Goal: Task Accomplishment & Management: Complete application form

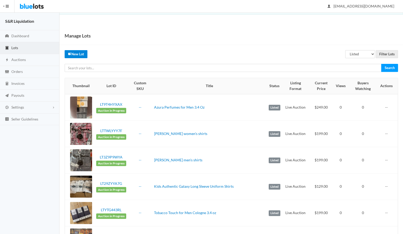
click at [77, 55] on link "New Lot" at bounding box center [76, 54] width 23 height 8
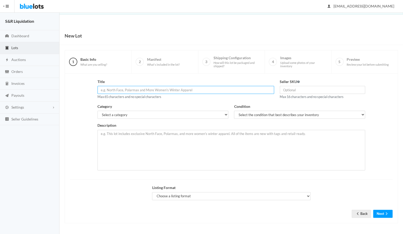
click at [111, 89] on input "text" at bounding box center [185, 90] width 176 height 8
type input "S"
type input "yarah perfum 4.oz for women"
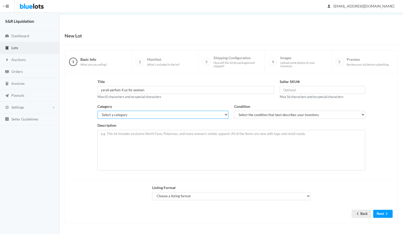
select select "7"
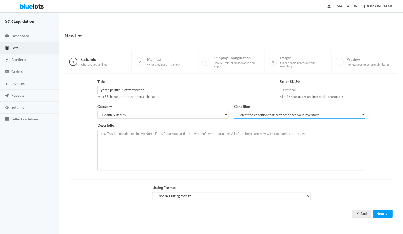
select select "1"
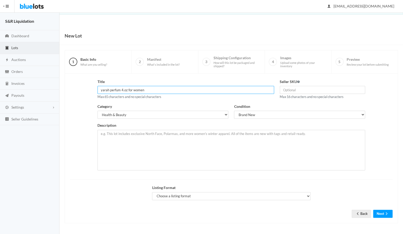
drag, startPoint x: 155, startPoint y: 89, endPoint x: 99, endPoint y: 88, distance: 55.5
click at [99, 88] on input "yarah perfum 4.oz for women" at bounding box center [185, 90] width 176 height 8
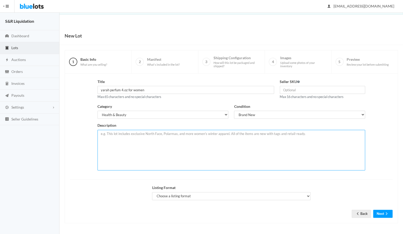
click at [110, 132] on textarea at bounding box center [230, 150] width 267 height 41
paste textarea "yarah perfum 4.oz for women"
type textarea "yarah perfum 4.oz for women"
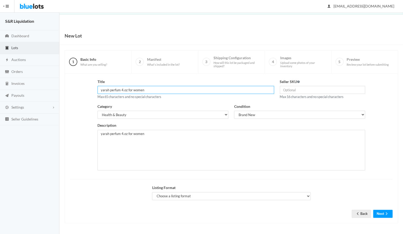
click at [120, 89] on input "yarah perfum 4.oz for women" at bounding box center [185, 90] width 176 height 8
type input "yarah perfume 4.oz for women"
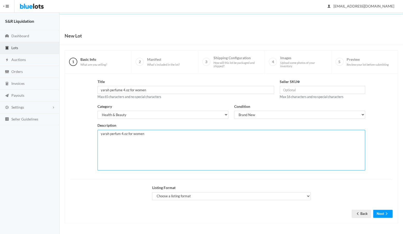
click at [120, 132] on textarea "yarah perfum 4.oz for women" at bounding box center [230, 150] width 267 height 41
click at [148, 133] on textarea "yarah perfume 4.oz for women" at bounding box center [230, 150] width 267 height 41
drag, startPoint x: 109, startPoint y: 132, endPoint x: 100, endPoint y: 131, distance: 8.5
click at [100, 131] on textarea "yarah perfume 4.oz for women You will receive 24 perfumes" at bounding box center [230, 150] width 267 height 41
click at [124, 145] on textarea "yarah perfume 4.oz for women You will receive 24 perfumes" at bounding box center [230, 150] width 267 height 41
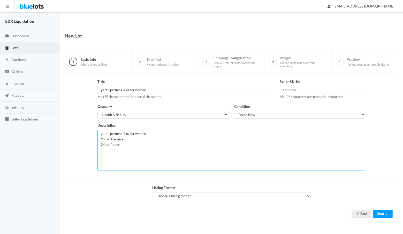
paste textarea "yarah"
drag, startPoint x: 128, startPoint y: 144, endPoint x: 92, endPoint y: 143, distance: 36.2
click at [92, 143] on div "Title yarah perfume 4.oz for women Max 65 characters and no special characters …" at bounding box center [231, 126] width 328 height 95
click at [149, 145] on textarea "yarah perfume 4.oz for women You will receive 24 perfumes yarah candilicious" at bounding box center [230, 150] width 267 height 41
paste textarea "24 perfumes yarah"
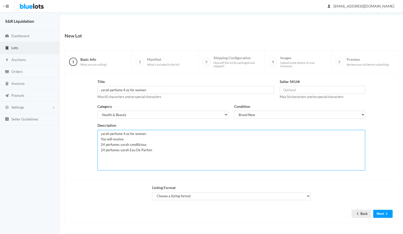
drag, startPoint x: 146, startPoint y: 132, endPoint x: 100, endPoint y: 132, distance: 46.5
click at [100, 132] on textarea "yarah perfume 4.oz for women You will receive 24 perfumes yarah candilicious 24…" at bounding box center [230, 150] width 267 height 41
type textarea "yarah perfume 4.oz for women You will receive 24 perfumes yarah candilicious 24…"
select select "true"
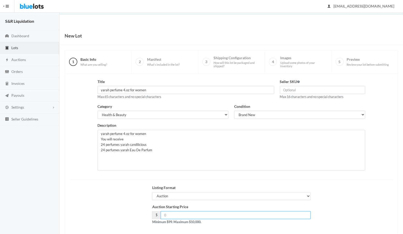
click at [168, 211] on input "number" at bounding box center [235, 215] width 150 height 8
type input "249"
click at [317, 207] on div "Auction Starting Price $ 249 Minimum $99. Maximum $10,000." at bounding box center [231, 216] width 328 height 25
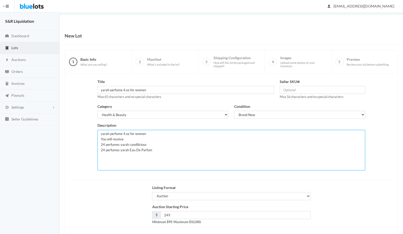
drag, startPoint x: 148, startPoint y: 132, endPoint x: 98, endPoint y: 131, distance: 49.9
click at [98, 131] on textarea "yarah perfume 4.oz for women You will receive 24 perfumes yarah candilicious 24…" at bounding box center [230, 150] width 267 height 41
click at [380, 233] on button "Next" at bounding box center [382, 238] width 19 height 8
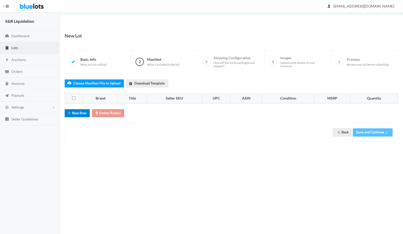
click at [79, 110] on button "New Row" at bounding box center [77, 113] width 25 height 8
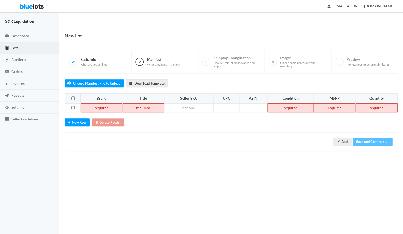
click at [99, 106] on td at bounding box center [101, 107] width 41 height 9
paste td
click at [126, 103] on td at bounding box center [135, 107] width 43 height 9
paste td
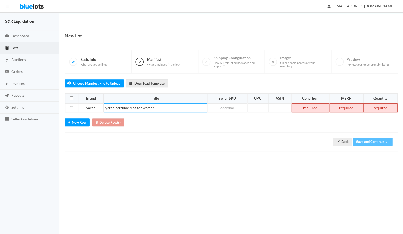
click at [309, 105] on td at bounding box center [310, 107] width 38 height 9
click at [343, 106] on td at bounding box center [346, 107] width 34 height 9
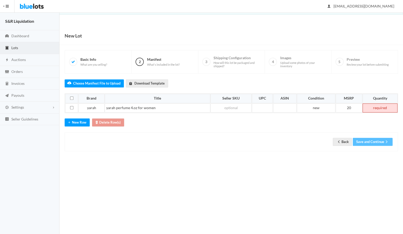
click at [377, 106] on td at bounding box center [379, 107] width 35 height 9
click at [367, 140] on button "Save and Continue" at bounding box center [372, 142] width 40 height 8
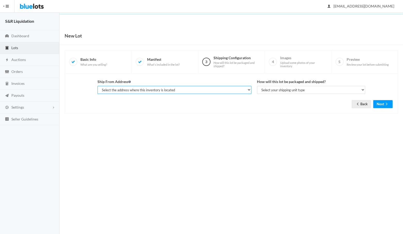
select select "14233"
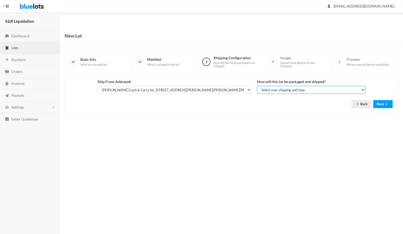
select select "parcel"
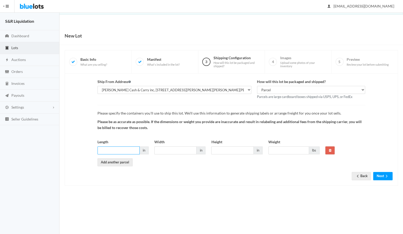
click at [126, 149] on input "Length" at bounding box center [118, 150] width 42 height 8
type input "18"
click at [170, 148] on input "Width" at bounding box center [175, 150] width 42 height 8
type input "18"
click at [221, 146] on input "Height" at bounding box center [232, 150] width 42 height 8
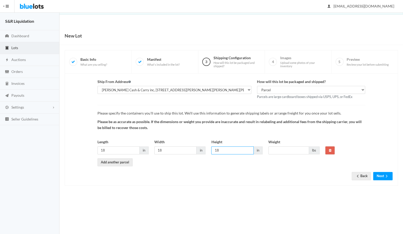
type input "18"
click at [279, 148] on input "Weight" at bounding box center [288, 150] width 41 height 8
type input "40"
click at [310, 167] on form "Ship From Address Select the address where this inventory is located [PERSON_NA…" at bounding box center [231, 125] width 322 height 93
click at [289, 149] on input "40" at bounding box center [288, 150] width 41 height 8
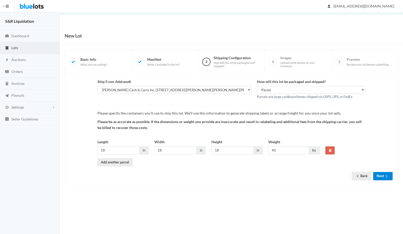
click at [377, 172] on button "Next" at bounding box center [382, 176] width 19 height 8
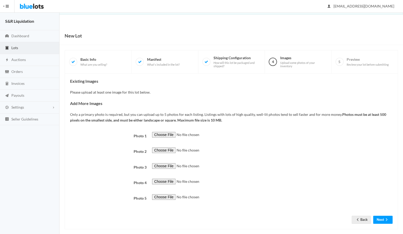
click at [160, 132] on input "file" at bounding box center [187, 135] width 70 height 6
type input "C:\fakepath\IMG_2961.jpg"
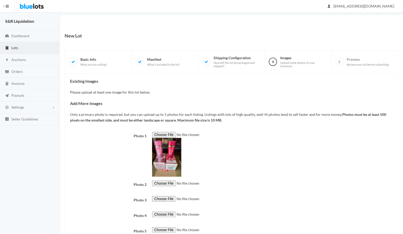
click at [163, 181] on input "file" at bounding box center [187, 183] width 70 height 6
type input "C:\fakepath\IMG_2960.jpg"
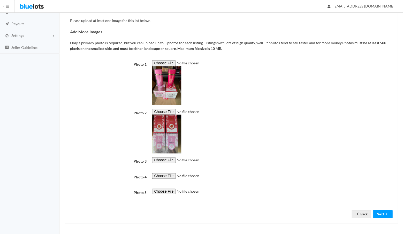
scroll to position [168, 0]
click at [378, 213] on button "Next" at bounding box center [382, 214] width 19 height 8
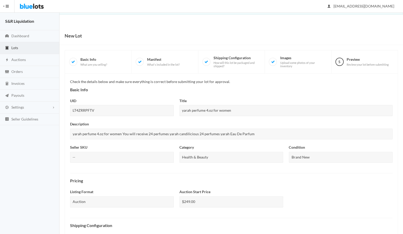
click at [372, 212] on div "Check the details below and make sure everything is correct before submitting y…" at bounding box center [231, 225] width 322 height 293
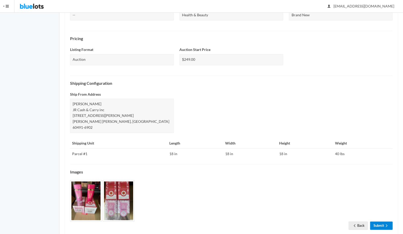
scroll to position [142, 0]
click at [378, 221] on link "Submit" at bounding box center [381, 225] width 22 height 8
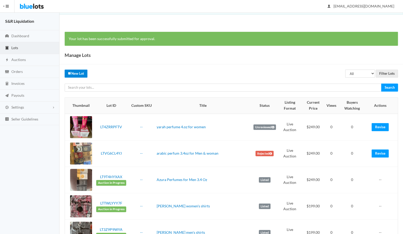
click at [79, 73] on link "New Lot" at bounding box center [76, 73] width 23 height 8
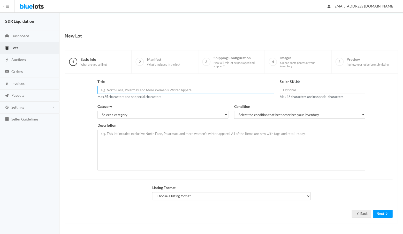
click at [118, 89] on input "text" at bounding box center [185, 90] width 176 height 8
type input "humrah perfume 3.4 oz for women & men"
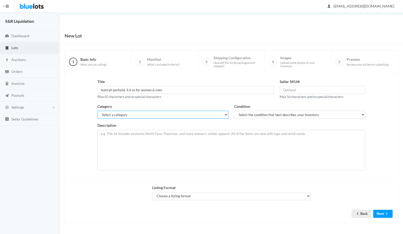
select select "7"
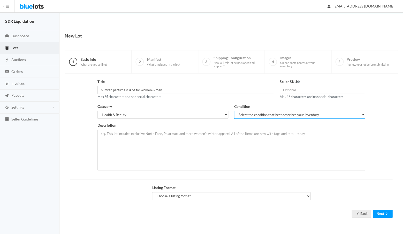
select select "1"
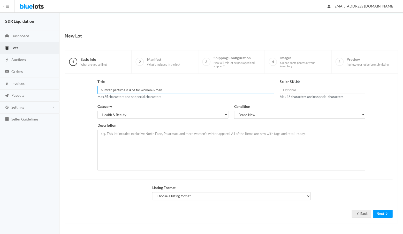
drag, startPoint x: 167, startPoint y: 90, endPoint x: 96, endPoint y: 89, distance: 70.5
click at [96, 89] on div "Title humrah perfume 3.4 oz for women & men Max 65 characters and no special ch…" at bounding box center [186, 91] width 182 height 25
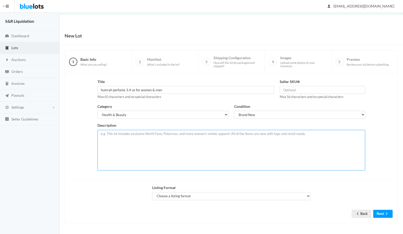
click at [117, 134] on textarea at bounding box center [230, 150] width 267 height 41
paste textarea "humrah perfume 3.4 oz for women & men"
click at [100, 137] on textarea "humrah perfume 3.4 oz for women & men 24 humra" at bounding box center [230, 150] width 267 height 41
click at [118, 144] on textarea "humrah perfume 3.4 oz for women & men you receive 24 humra" at bounding box center [230, 150] width 267 height 41
drag, startPoint x: 115, startPoint y: 143, endPoint x: 100, endPoint y: 142, distance: 14.8
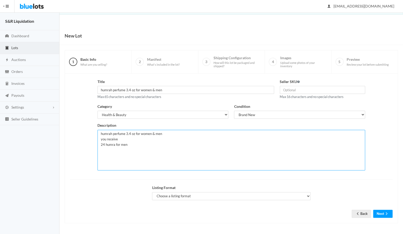
click at [100, 142] on textarea "humrah perfume 3.4 oz for women & men you receive 24 humra for men" at bounding box center [230, 150] width 267 height 41
click at [129, 142] on textarea "humrah perfume 3.4 oz for women & men you receive 24 humra for men" at bounding box center [230, 150] width 267 height 41
paste textarea "24 humra"
drag, startPoint x: 165, startPoint y: 132, endPoint x: 98, endPoint y: 132, distance: 66.9
click at [98, 132] on textarea "humrah perfume 3.4 oz for women & men you receive 24 humra for men 24 humra for…" at bounding box center [230, 150] width 267 height 41
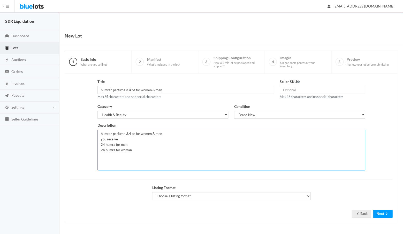
type textarea "humrah perfume 3.4 oz for women & men you receive 24 humra for men 24 humra for…"
select select "true"
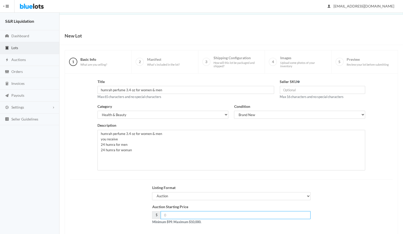
click at [172, 211] on input "number" at bounding box center [235, 215] width 150 height 8
type input "249"
click at [328, 208] on div "Auction Starting Price $ 249 Minimum $99. Maximum $10,000." at bounding box center [231, 216] width 328 height 25
click at [382, 233] on button "Next" at bounding box center [382, 238] width 19 height 8
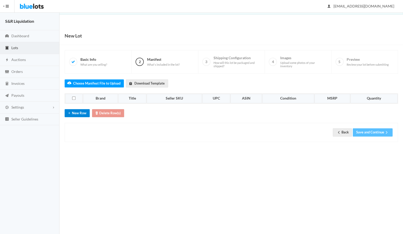
click at [82, 110] on button "New Row" at bounding box center [77, 113] width 25 height 8
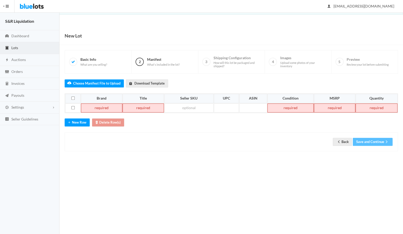
click at [113, 105] on td at bounding box center [101, 107] width 41 height 9
paste td
click at [144, 104] on td at bounding box center [141, 107] width 42 height 9
paste td
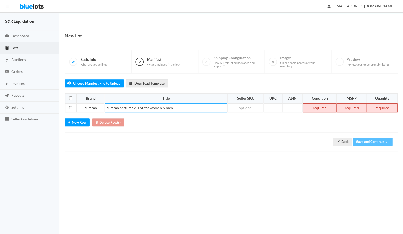
click at [320, 104] on td at bounding box center [319, 107] width 34 height 9
click at [356, 104] on td at bounding box center [351, 107] width 30 height 9
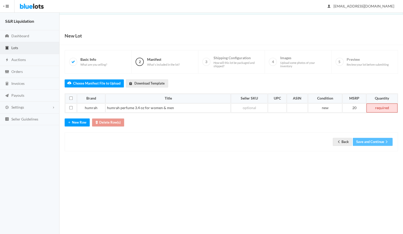
click at [380, 106] on td at bounding box center [381, 107] width 31 height 9
click at [365, 138] on button "Save and Continue" at bounding box center [372, 142] width 40 height 8
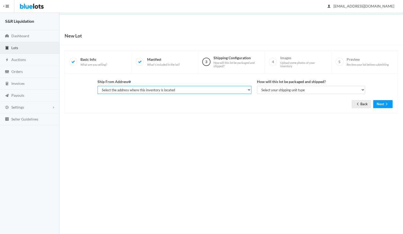
select select "14233"
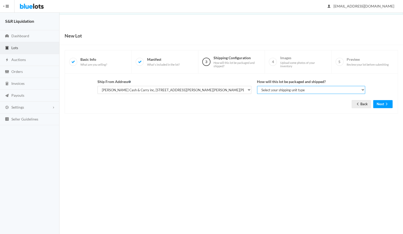
select select "parcel"
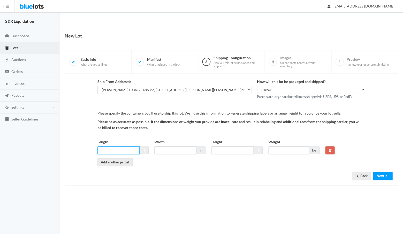
click at [128, 150] on input "Length" at bounding box center [118, 150] width 42 height 8
type input "18"
click at [166, 149] on input "Width" at bounding box center [175, 150] width 42 height 8
type input "18"
click at [218, 146] on input "Height" at bounding box center [232, 150] width 42 height 8
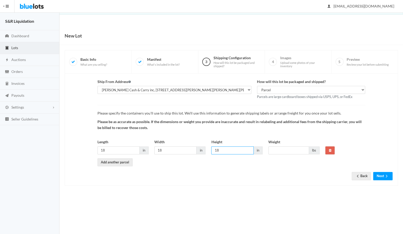
type input "18"
click at [276, 147] on input "Weight" at bounding box center [288, 150] width 41 height 8
type input "40"
click at [379, 173] on button "Next" at bounding box center [382, 176] width 19 height 8
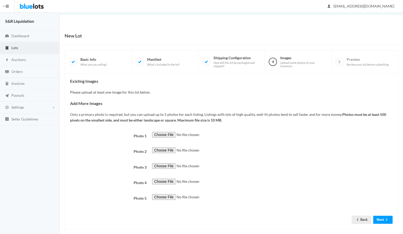
click at [160, 133] on input "file" at bounding box center [187, 135] width 70 height 6
type input "C:\fakepath\IMG_2965.jpg"
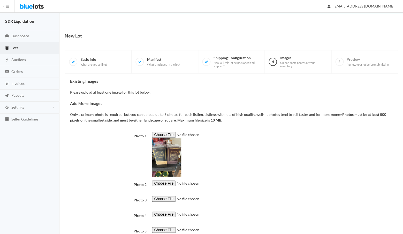
click at [164, 182] on input "file" at bounding box center [187, 183] width 70 height 6
type input "C:\fakepath\IMG_2967.jpg"
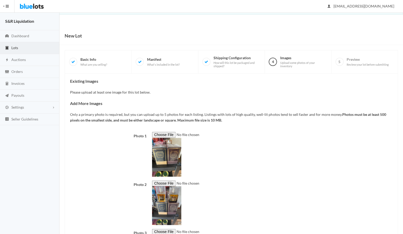
click at [263, 171] on div at bounding box center [272, 154] width 246 height 45
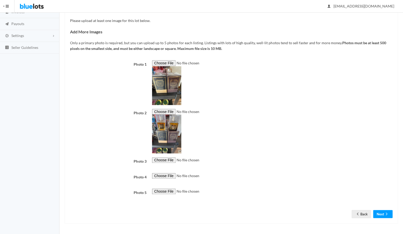
scroll to position [168, 0]
click at [379, 214] on button "Next" at bounding box center [382, 214] width 19 height 8
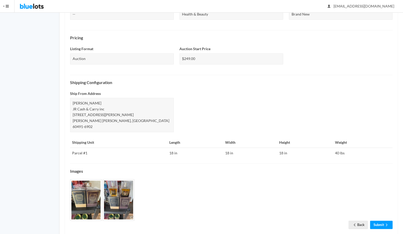
scroll to position [142, 0]
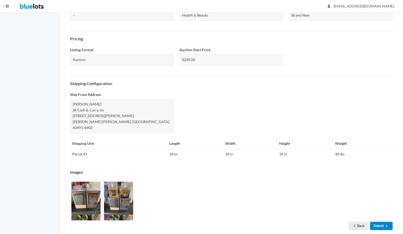
click at [376, 221] on link "Submit" at bounding box center [381, 225] width 22 height 8
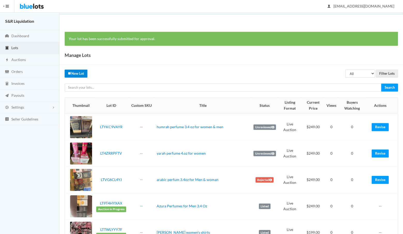
click at [76, 74] on link "New Lot" at bounding box center [76, 73] width 23 height 8
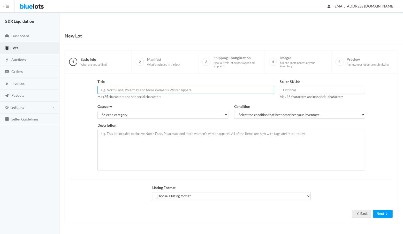
click at [123, 89] on input "text" at bounding box center [185, 90] width 176 height 8
drag, startPoint x: 148, startPoint y: 89, endPoint x: 98, endPoint y: 88, distance: 50.1
click at [98, 88] on input "ashad perfume 4.oz for men" at bounding box center [185, 90] width 176 height 8
type input "ashad perfume 4.oz for men"
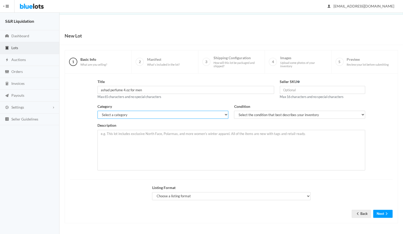
select select "7"
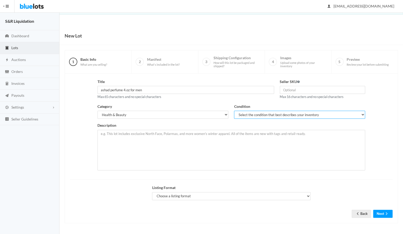
select select "1"
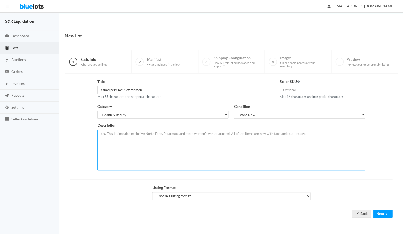
click at [142, 132] on textarea at bounding box center [230, 150] width 267 height 41
paste textarea "ashad perfume 4.oz for men"
drag, startPoint x: 147, startPoint y: 132, endPoint x: 97, endPoint y: 131, distance: 50.1
click at [97, 131] on textarea "ashad perfume 4.oz for men you receive" at bounding box center [230, 150] width 267 height 41
click at [119, 138] on textarea "ashad perfume 4.oz for men you receive" at bounding box center [230, 150] width 267 height 41
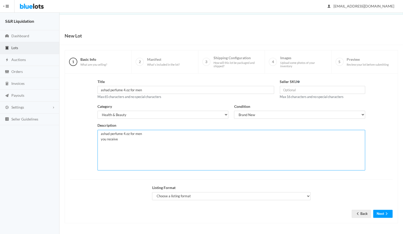
paste textarea "ashad perfume 4.oz for men"
click at [100, 143] on textarea "ashad perfume 4.oz for men you receive ashad perfume 4.oz for men" at bounding box center [230, 150] width 267 height 41
click at [147, 143] on textarea "ashad perfume 4.oz for men you receive 24ashad perfume 4.oz for men" at bounding box center [230, 150] width 267 height 41
click at [104, 143] on textarea "ashad perfume 4.oz for men you receive 24ashad perfume 4.oz" at bounding box center [230, 150] width 267 height 41
click at [114, 143] on textarea "ashad perfume 4.oz for men you receive 24 ashad perfume 4.oz" at bounding box center [230, 150] width 267 height 41
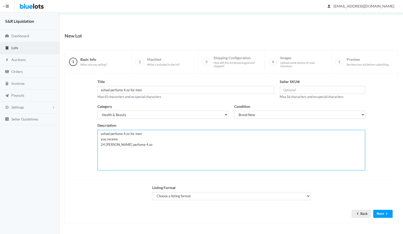
click at [147, 142] on textarea "ashad perfume 4.oz for men you receive 24 ashad buni perfume 4.oz" at bounding box center [230, 150] width 267 height 41
drag, startPoint x: 143, startPoint y: 143, endPoint x: 100, endPoint y: 143, distance: 42.4
click at [100, 143] on textarea "ashad perfume 4.oz for men you receive 24 ashad buni perfume 4.oz" at bounding box center [230, 150] width 267 height 41
click at [145, 144] on textarea "ashad perfume 4.oz for men you receive 24 ashad buni perfume 4.oz" at bounding box center [230, 150] width 267 height 41
paste textarea "24 ashad buni perfume 4.oz"
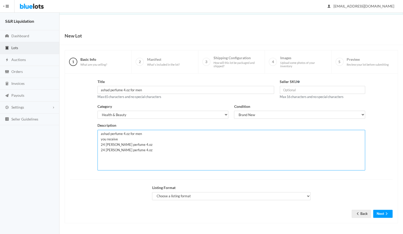
click at [121, 148] on textarea "ashad perfume 4.oz for men you receive 24 ashad buni perfume 4.oz 24 ashad buni…" at bounding box center [230, 150] width 267 height 41
click at [139, 149] on textarea "ashad perfume 4.oz for men you receive 24 ashad buni perfume 4.oz 24 ashad perf…" at bounding box center [230, 150] width 267 height 41
drag, startPoint x: 146, startPoint y: 132, endPoint x: 98, endPoint y: 132, distance: 47.5
click at [98, 132] on textarea "ashad perfume 4.oz for men you receive 24 ashad buni perfume 4.oz 24 ashad perf…" at bounding box center [230, 150] width 267 height 41
type textarea "ashad perfume 4.oz for men you receive 24 ashad buni perfume 4.oz 24 ashad perf…"
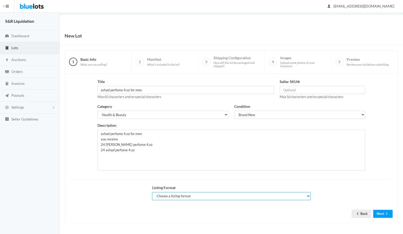
select select "true"
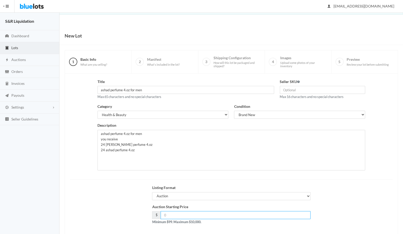
click at [173, 211] on input "number" at bounding box center [235, 215] width 150 height 8
type input "249"
click at [375, 220] on div "Auction Starting Price $ 249 Minimum $99. Maximum $10,000." at bounding box center [231, 216] width 328 height 25
click at [379, 233] on button "Next" at bounding box center [382, 238] width 19 height 8
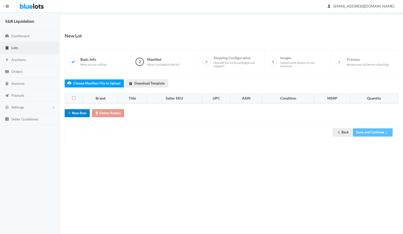
click at [79, 111] on button "New Row" at bounding box center [77, 113] width 25 height 8
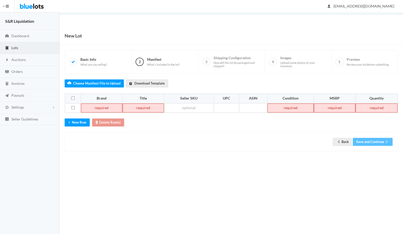
click at [100, 106] on td at bounding box center [101, 107] width 41 height 9
paste td
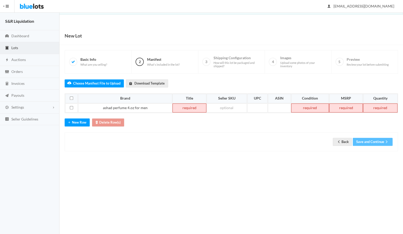
click at [186, 105] on td at bounding box center [189, 107] width 34 height 9
paste td
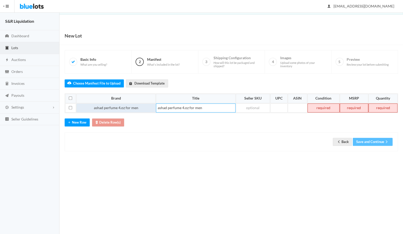
click at [145, 106] on td "ashad perfume 4.oz for men" at bounding box center [116, 107] width 80 height 9
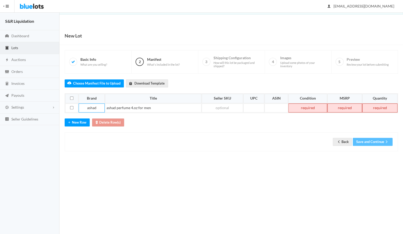
click at [313, 105] on td at bounding box center [307, 107] width 39 height 9
click at [342, 103] on td at bounding box center [344, 107] width 35 height 9
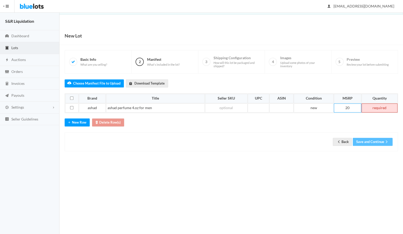
click at [373, 106] on td at bounding box center [379, 107] width 36 height 9
click at [372, 140] on button "Save and Continue" at bounding box center [372, 142] width 40 height 8
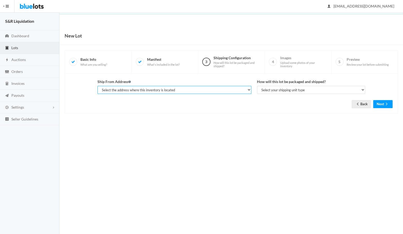
select select "14233"
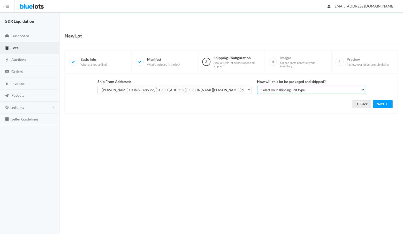
select select "parcel"
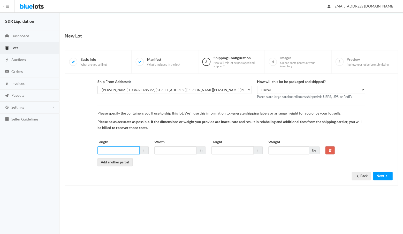
click at [128, 149] on input "Length" at bounding box center [118, 150] width 42 height 8
type input "18"
click at [163, 147] on input "Width" at bounding box center [175, 150] width 42 height 8
type input "18"
click at [222, 146] on input "Height" at bounding box center [232, 150] width 42 height 8
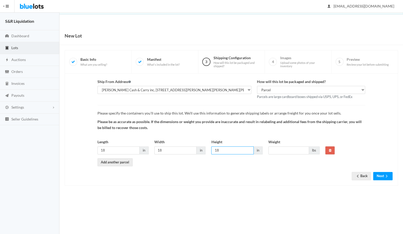
type input "18"
click at [275, 148] on input "Weight" at bounding box center [288, 150] width 41 height 8
type input "40"
click at [323, 166] on form "Ship From Address Select the address where this inventory is located James Oref…" at bounding box center [231, 125] width 322 height 93
click at [378, 173] on button "Next" at bounding box center [382, 176] width 19 height 8
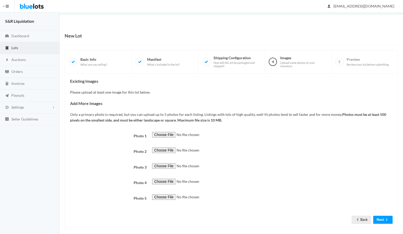
click at [164, 133] on input "file" at bounding box center [187, 135] width 70 height 6
type input "C:\fakepath\IMG_2964.jpg"
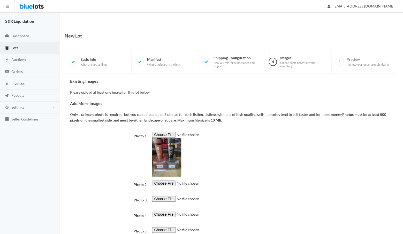
click at [159, 181] on input "file" at bounding box center [187, 183] width 70 height 6
type input "C:\fakepath\IMG_2963.jpg"
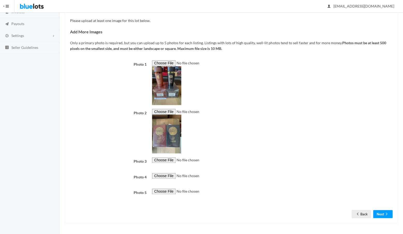
scroll to position [168, 0]
click at [380, 215] on button "Next" at bounding box center [382, 214] width 19 height 8
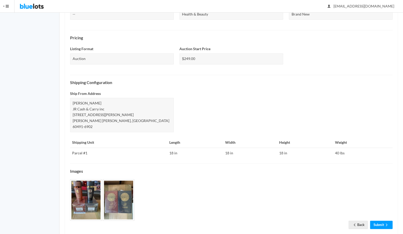
scroll to position [142, 0]
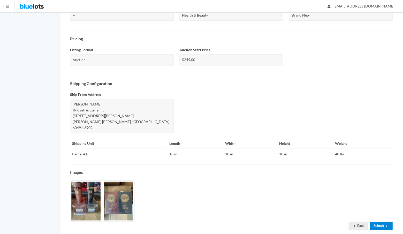
click at [376, 221] on link "Submit" at bounding box center [381, 225] width 22 height 8
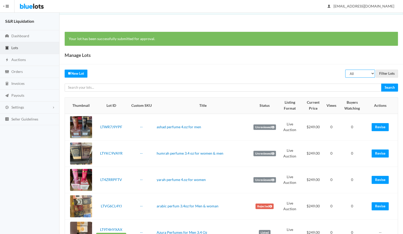
select select "unreviewed"
click at [386, 73] on input "Filter Lots" at bounding box center [386, 73] width 22 height 8
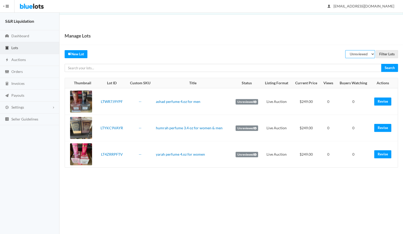
select select "listed"
click at [388, 54] on input "Filter Lots" at bounding box center [386, 54] width 22 height 8
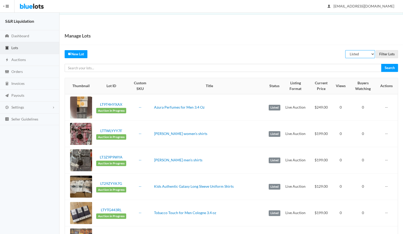
select select "scheduled"
click at [386, 53] on input "Filter Lots" at bounding box center [386, 54] width 22 height 8
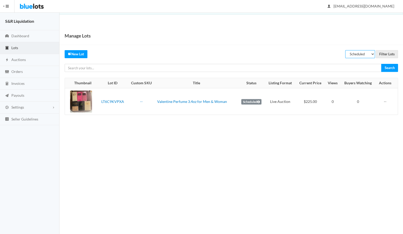
select select "unreviewed"
click at [384, 53] on input "Filter Lots" at bounding box center [386, 54] width 22 height 8
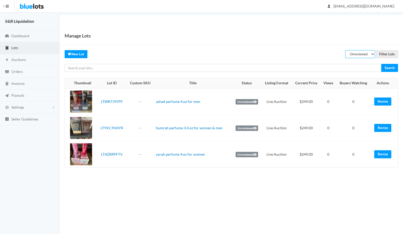
select select "listed"
click at [386, 53] on input "Filter Lots" at bounding box center [386, 54] width 22 height 8
